Goal: Use online tool/utility: Utilize a website feature to perform a specific function

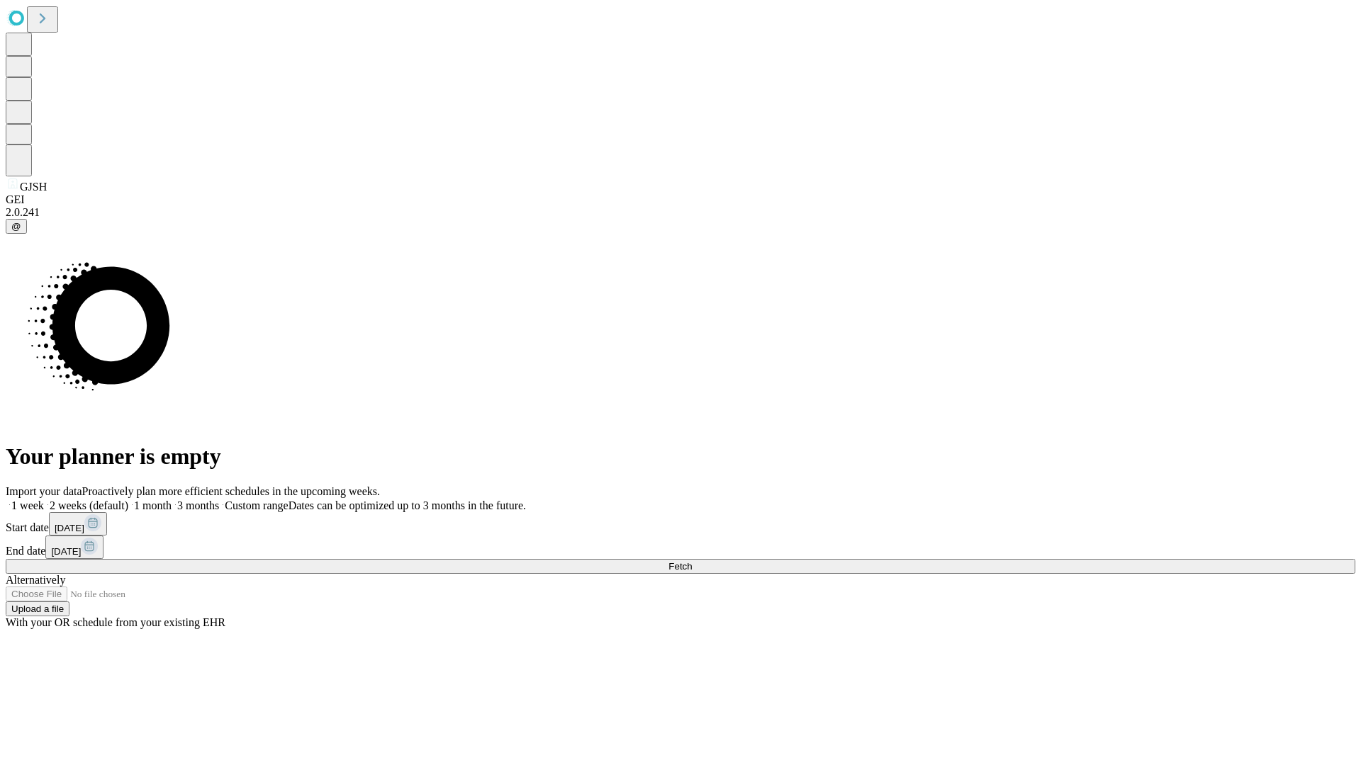
click at [692, 561] on span "Fetch" at bounding box center [679, 566] width 23 height 11
